Goal: Information Seeking & Learning: Find specific fact

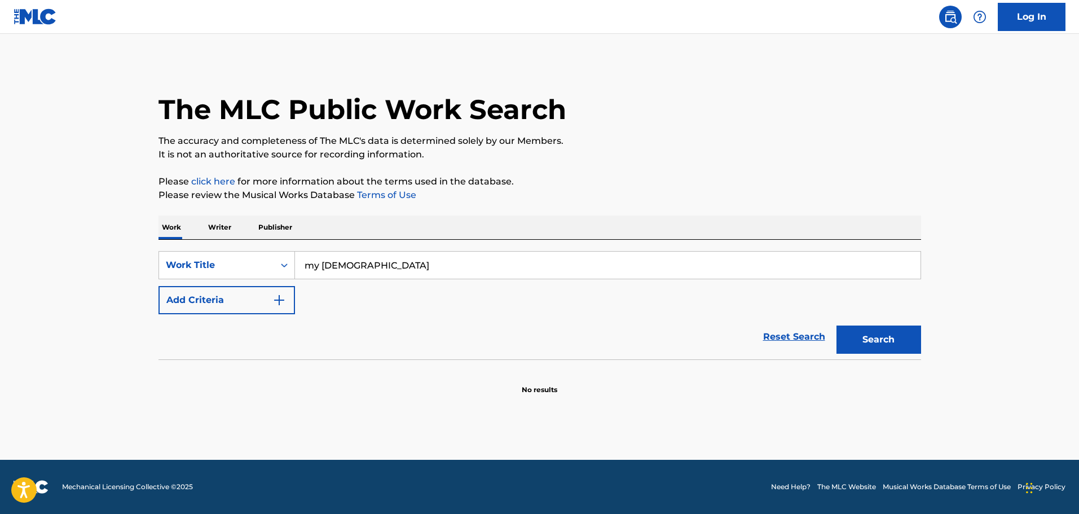
type input "my [DEMOGRAPHIC_DATA]"
click at [257, 311] on button "Add Criteria" at bounding box center [227, 300] width 137 height 28
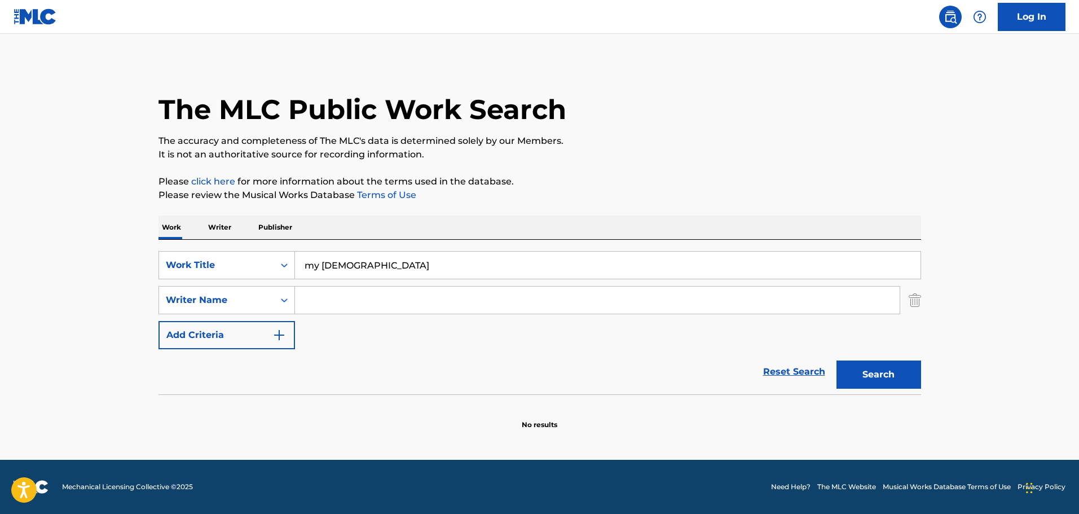
click at [338, 307] on input "Search Form" at bounding box center [597, 300] width 605 height 27
type input "[PERSON_NAME]"
click at [837, 361] on button "Search" at bounding box center [879, 375] width 85 height 28
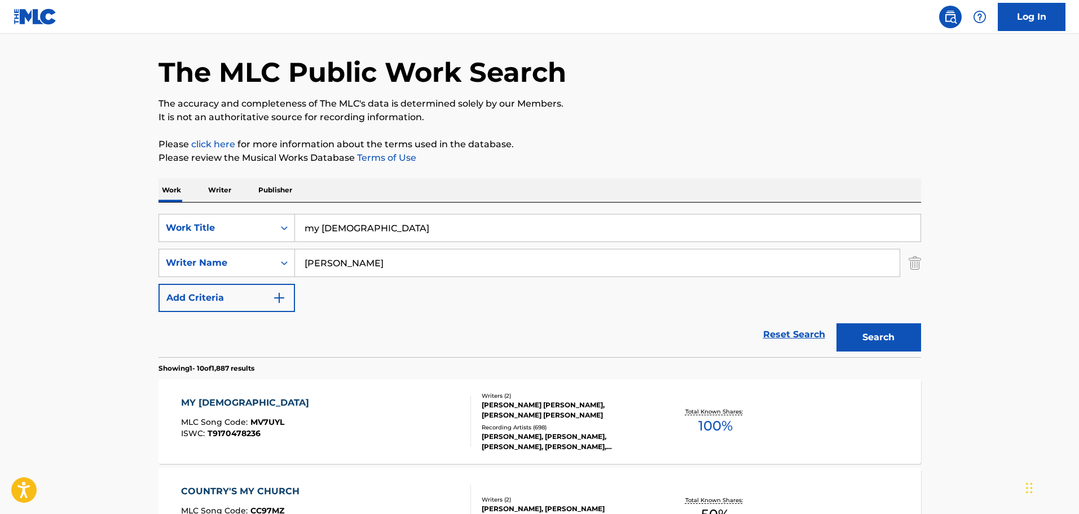
scroll to position [56, 0]
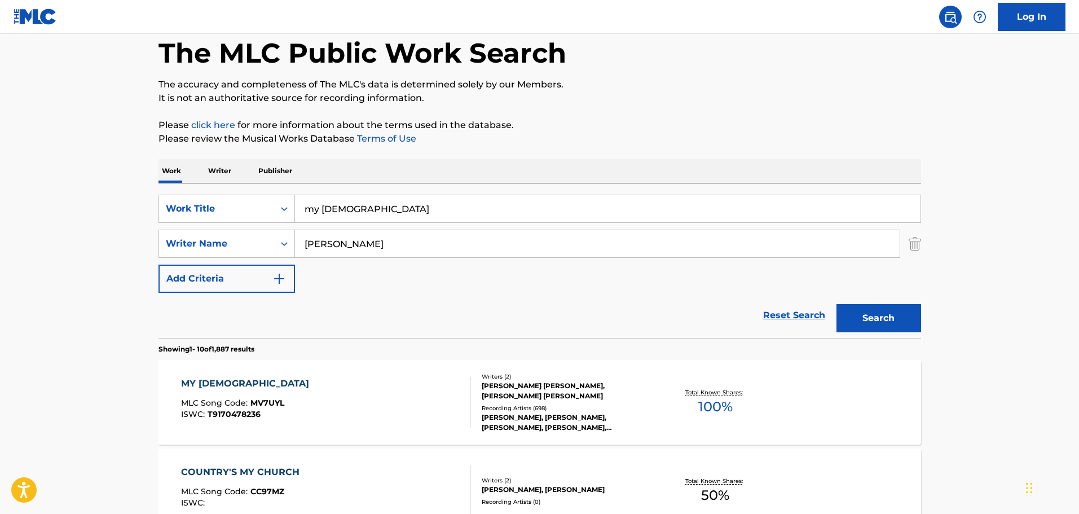
click at [224, 386] on div "MY [DEMOGRAPHIC_DATA]" at bounding box center [248, 384] width 134 height 14
